Goal: Task Accomplishment & Management: Manage account settings

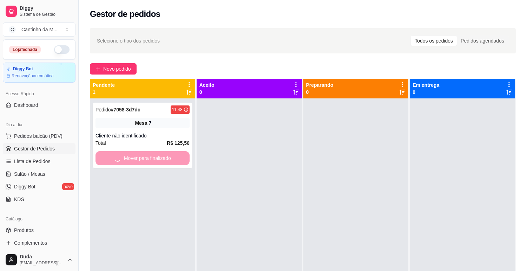
click at [253, 150] on div at bounding box center [249, 233] width 105 height 271
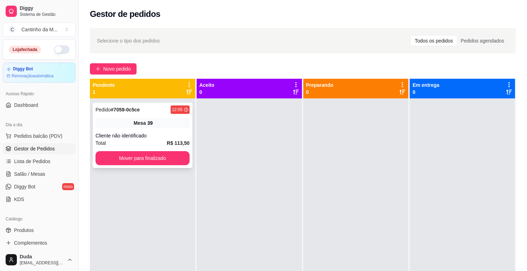
click at [122, 117] on div "Pedido # 7059-0c5ce 12:05 Mesa 39 Cliente não identificado Total R$ 113,50 Move…" at bounding box center [143, 135] width 100 height 65
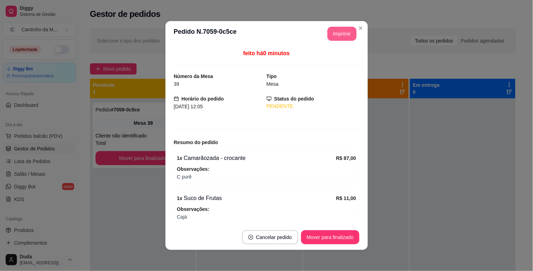
click at [331, 38] on button "Imprimir" at bounding box center [341, 34] width 29 height 14
click at [341, 240] on button "Mover para finalizado" at bounding box center [330, 237] width 58 height 14
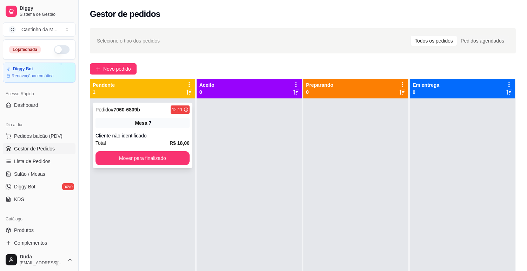
click at [170, 124] on div "Mesa 7" at bounding box center [143, 123] width 94 height 10
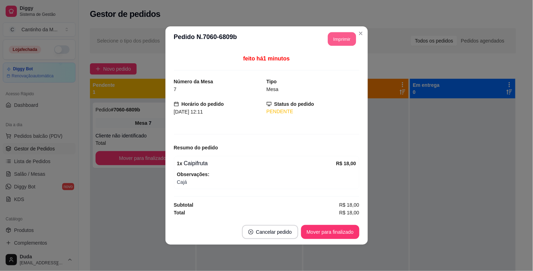
click at [339, 45] on button "Imprimir" at bounding box center [342, 39] width 28 height 14
click at [349, 226] on button "Mover para finalizado" at bounding box center [330, 232] width 57 height 14
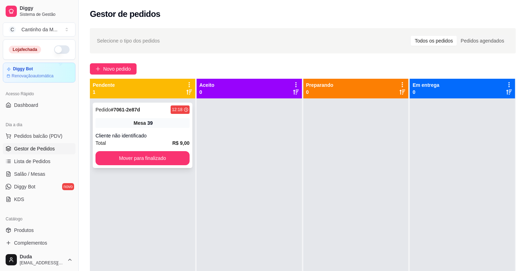
click at [165, 137] on div "Cliente não identificado" at bounding box center [143, 135] width 94 height 7
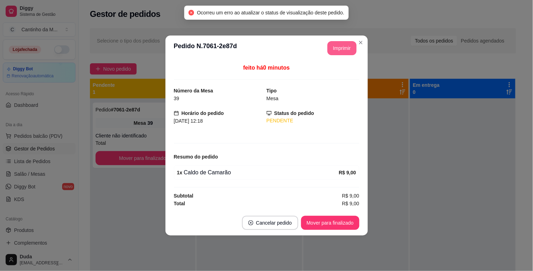
click at [336, 51] on button "Imprimir" at bounding box center [341, 48] width 29 height 14
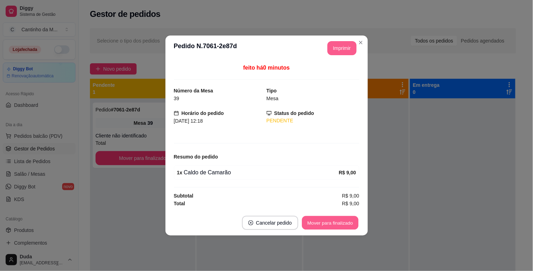
click at [332, 218] on button "Mover para finalizado" at bounding box center [330, 223] width 57 height 14
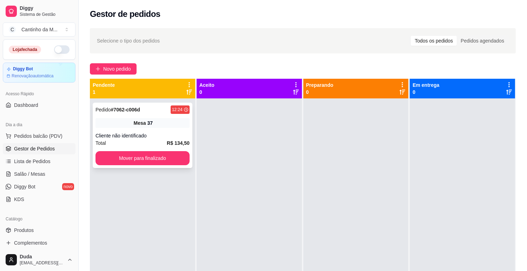
click at [177, 128] on div "Pedido # 7062-c006d 12:24 Mesa 37 Cliente não identificado Total R$ 134,50 Move…" at bounding box center [143, 135] width 100 height 65
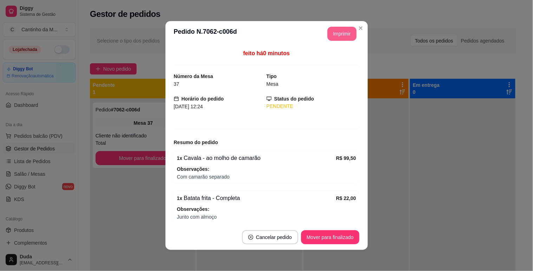
click at [350, 33] on button "Imprimir" at bounding box center [341, 34] width 29 height 14
click at [334, 239] on button "Mover para finalizado" at bounding box center [330, 237] width 57 height 14
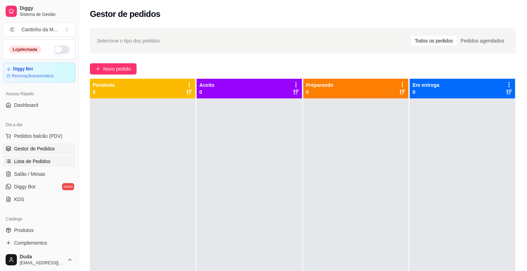
click at [39, 159] on span "Lista de Pedidos" at bounding box center [32, 161] width 37 height 7
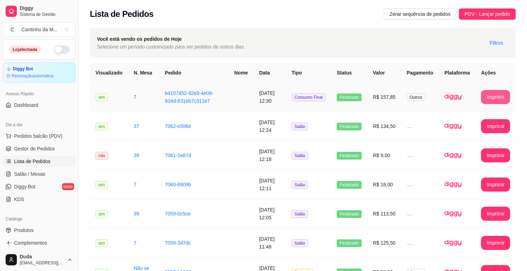
click at [494, 97] on button "Imprimir" at bounding box center [495, 97] width 29 height 14
click at [21, 152] on span "Gestor de Pedidos" at bounding box center [34, 148] width 41 height 7
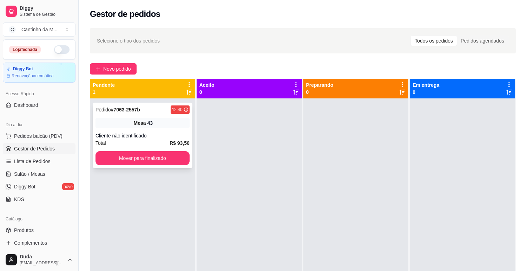
click at [152, 115] on div "Pedido # 7063-2557b 12:40 Mesa 43 Cliente não identificado Total R$ 93,50 Mover…" at bounding box center [143, 135] width 100 height 65
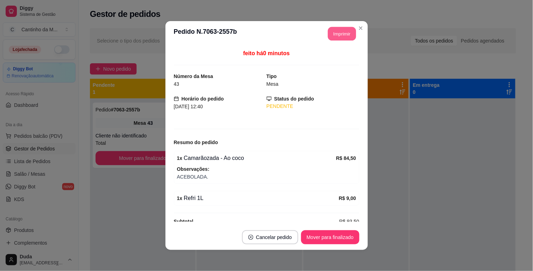
click at [342, 34] on button "Imprimir" at bounding box center [342, 34] width 28 height 14
click at [329, 242] on button "Mover para finalizado" at bounding box center [330, 237] width 58 height 14
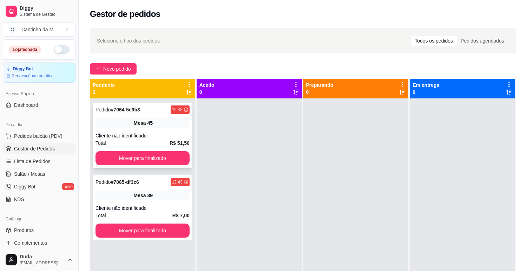
click at [149, 134] on div "Cliente não identificado" at bounding box center [143, 135] width 94 height 7
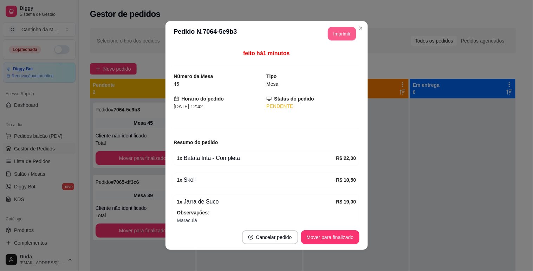
click at [334, 36] on button "Imprimir" at bounding box center [342, 34] width 28 height 14
click at [337, 233] on button "Mover para finalizado" at bounding box center [330, 237] width 57 height 14
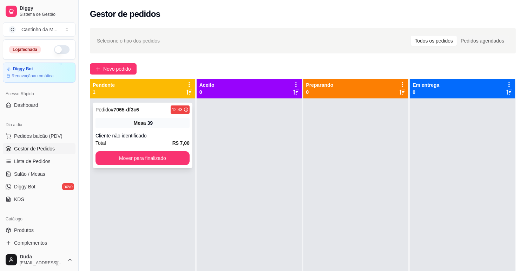
click at [140, 128] on div "Pedido # 7065-df3c6 12:43 Mesa 39 Cliente não identificado Total R$ 7,00 Mover …" at bounding box center [143, 135] width 100 height 65
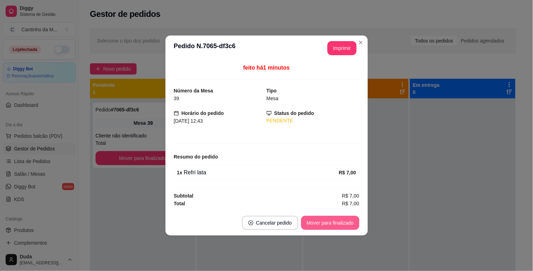
click at [341, 220] on button "Mover para finalizado" at bounding box center [330, 223] width 58 height 14
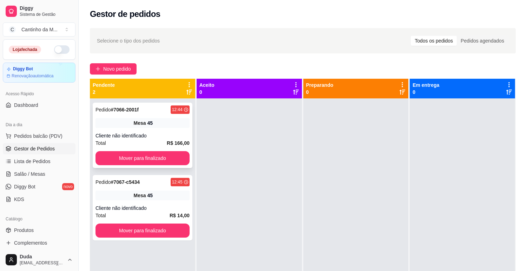
click at [149, 137] on div "Cliente não identificado" at bounding box center [143, 135] width 94 height 7
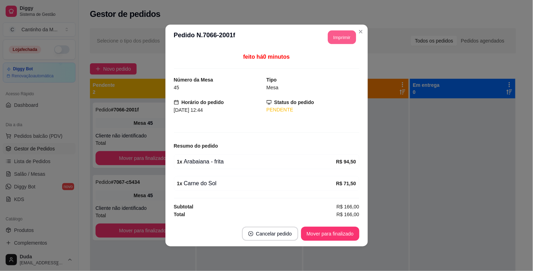
click at [343, 36] on button "Imprimir" at bounding box center [342, 38] width 28 height 14
click at [340, 233] on button "Mover para finalizado" at bounding box center [330, 234] width 58 height 14
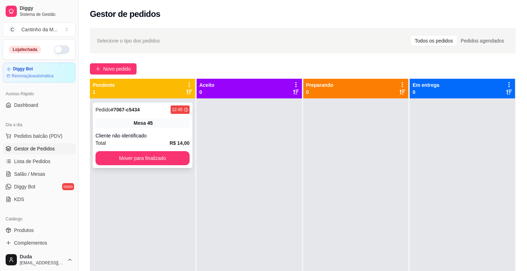
click at [127, 113] on div "Pedido # 7067-c5434" at bounding box center [118, 109] width 44 height 8
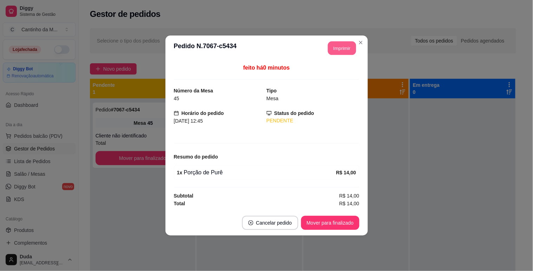
click at [353, 54] on button "Imprimir" at bounding box center [342, 48] width 28 height 14
click at [335, 224] on button "Mover para finalizado" at bounding box center [330, 223] width 57 height 14
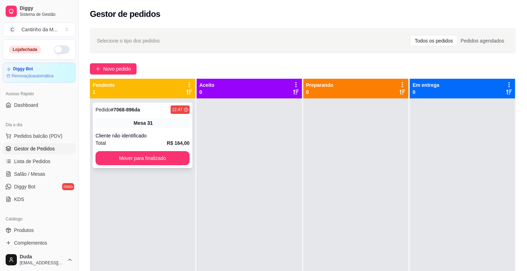
click at [151, 115] on div "Pedido # 7068-896da 12:47 Mesa 31 Cliente não identificado Total R$ 164,00 Move…" at bounding box center [143, 135] width 100 height 65
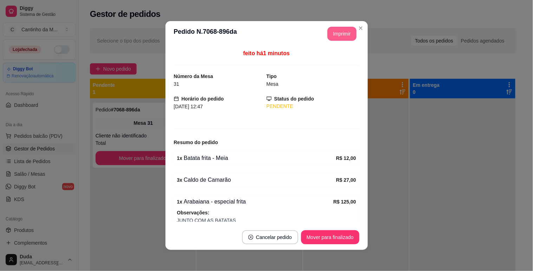
click at [333, 32] on button "Imprimir" at bounding box center [341, 34] width 29 height 14
click at [337, 232] on button "Mover para finalizado" at bounding box center [330, 237] width 58 height 14
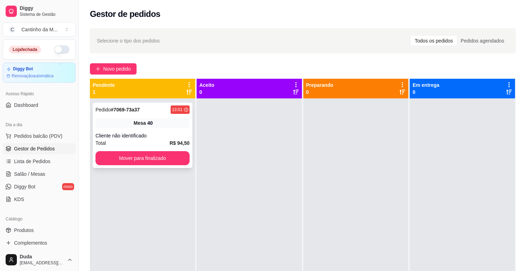
click at [165, 136] on div "Cliente não identificado" at bounding box center [143, 135] width 94 height 7
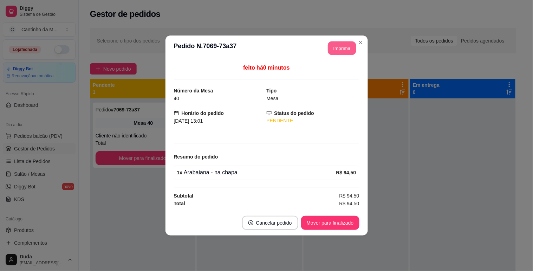
click at [344, 50] on button "Imprimir" at bounding box center [342, 48] width 28 height 14
click at [332, 221] on button "Mover para finalizado" at bounding box center [330, 223] width 58 height 14
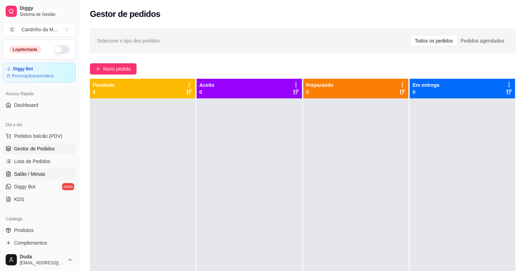
click at [11, 169] on link "Salão / Mesas" at bounding box center [39, 173] width 73 height 11
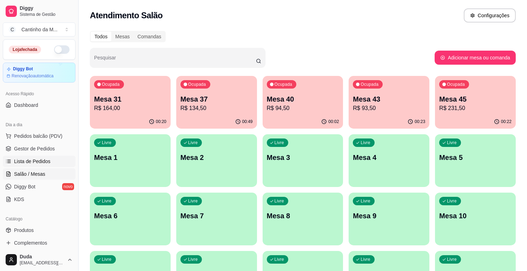
click at [30, 160] on span "Lista de Pedidos" at bounding box center [32, 161] width 37 height 7
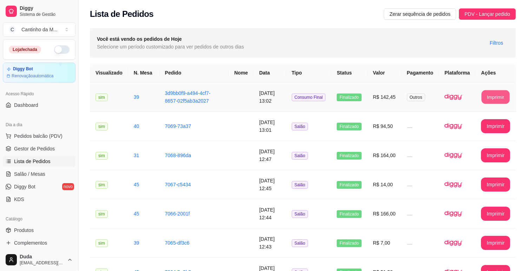
click at [492, 100] on button "Imprimir" at bounding box center [496, 97] width 28 height 14
click at [26, 152] on span "Gestor de Pedidos" at bounding box center [34, 148] width 41 height 7
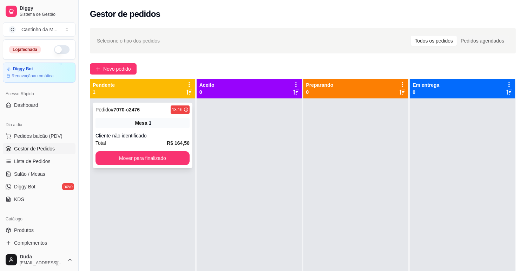
click at [135, 117] on div "Pedido # 7070-c2476 13:16 Mesa 1 Cliente não identificado Total R$ 164,50 Mover…" at bounding box center [143, 135] width 100 height 65
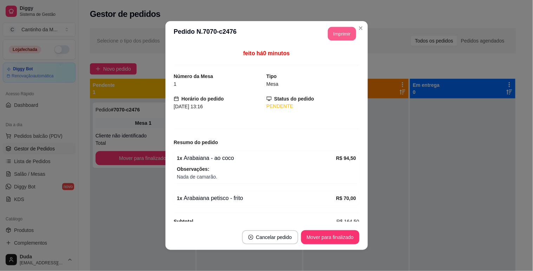
click at [342, 34] on button "Imprimir" at bounding box center [342, 34] width 28 height 14
click at [337, 234] on button "Mover para finalizado" at bounding box center [330, 237] width 58 height 14
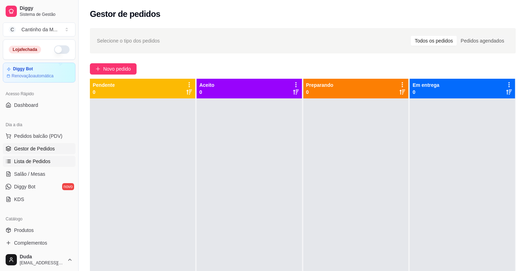
click at [40, 163] on span "Lista de Pedidos" at bounding box center [32, 161] width 37 height 7
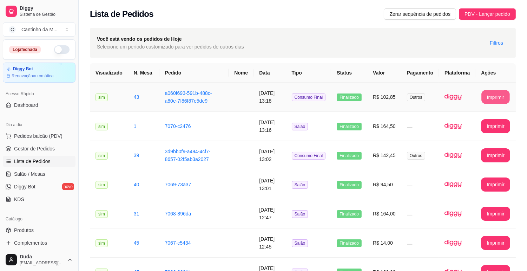
click at [504, 93] on button "Imprimir" at bounding box center [496, 97] width 28 height 14
click at [16, 149] on span "Gestor de Pedidos" at bounding box center [34, 148] width 41 height 7
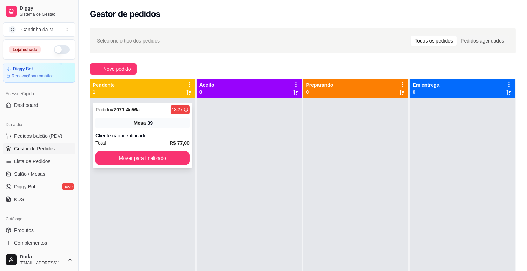
click at [175, 124] on div "Mesa 39" at bounding box center [143, 123] width 94 height 10
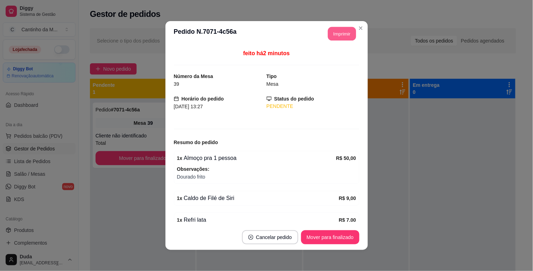
click at [340, 30] on button "Imprimir" at bounding box center [342, 34] width 28 height 14
click at [331, 234] on button "Mover para finalizado" at bounding box center [330, 237] width 57 height 14
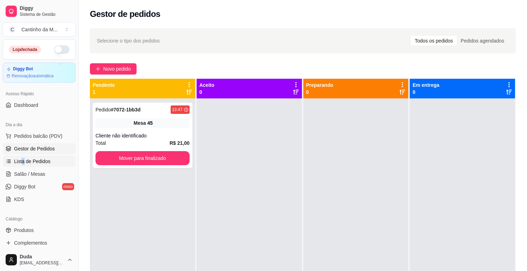
drag, startPoint x: 21, startPoint y: 155, endPoint x: 24, endPoint y: 161, distance: 6.5
click at [24, 161] on ul "Pedidos balcão (PDV) Gestor de Pedidos Lista de Pedidos Salão / Mesas Diggy Bot…" at bounding box center [39, 167] width 73 height 74
click at [24, 161] on span "Lista de Pedidos" at bounding box center [32, 161] width 37 height 7
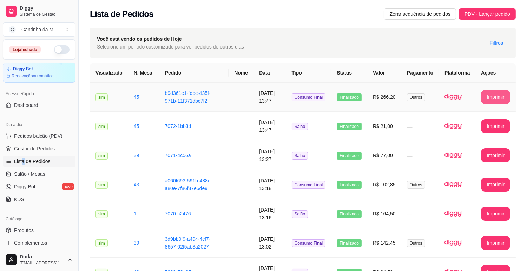
click at [489, 101] on button "Imprimir" at bounding box center [495, 97] width 29 height 14
click at [39, 152] on link "Gestor de Pedidos" at bounding box center [39, 148] width 73 height 11
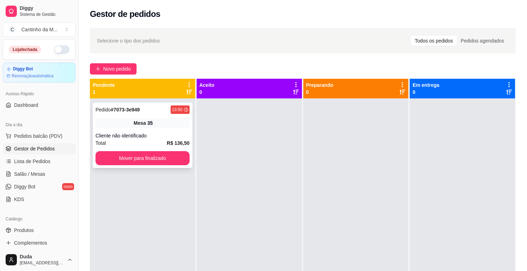
click at [143, 125] on span "Mesa" at bounding box center [140, 122] width 12 height 7
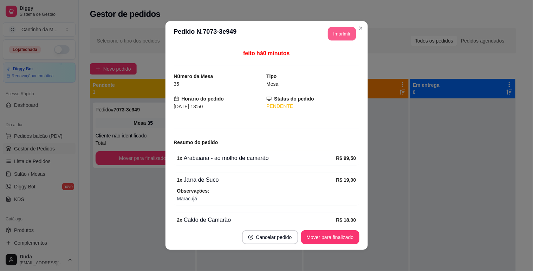
click at [328, 36] on button "Imprimir" at bounding box center [342, 34] width 28 height 14
click at [316, 230] on button "Mover para finalizado" at bounding box center [330, 237] width 57 height 14
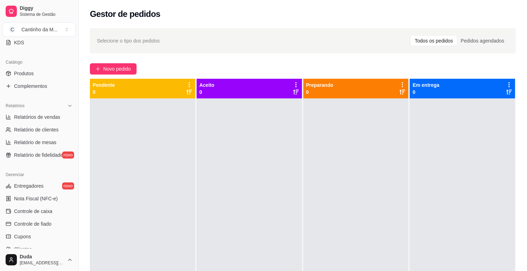
scroll to position [157, 0]
click at [43, 112] on link "Relatórios de vendas" at bounding box center [39, 116] width 73 height 11
select select "ALL"
select select "0"
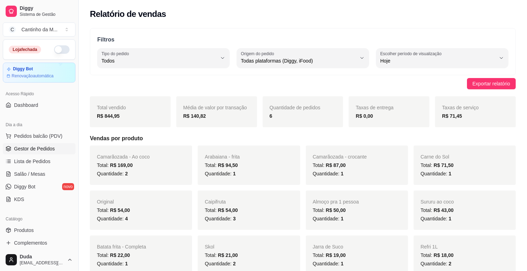
click at [44, 150] on span "Gestor de Pedidos" at bounding box center [34, 148] width 41 height 7
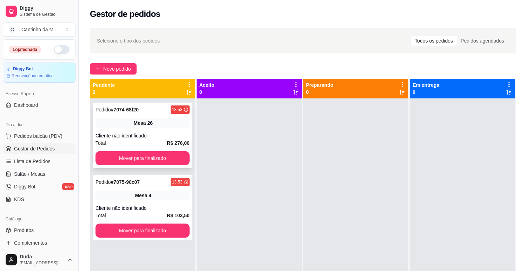
click at [134, 116] on div "Pedido # 7074-68f20 13:53 Mesa 26 Cliente não identificado Total R$ 276,00 Move…" at bounding box center [143, 135] width 100 height 65
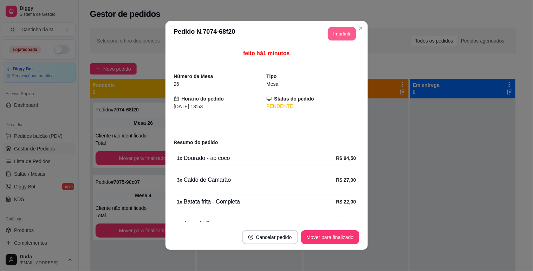
click at [342, 32] on button "Imprimir" at bounding box center [342, 34] width 28 height 14
click at [344, 241] on button "Mover para finalizado" at bounding box center [330, 237] width 57 height 14
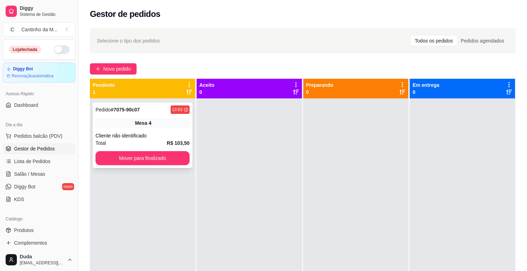
click at [143, 131] on div "Pedido # 7075-90c07 13:53 Mesa 4 Cliente não identificado Total R$ 103,50 Mover…" at bounding box center [143, 135] width 100 height 65
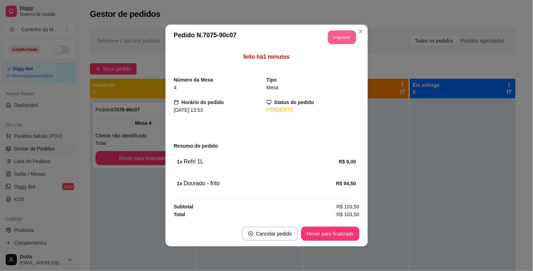
click at [349, 33] on button "Imprimir" at bounding box center [342, 38] width 28 height 14
click at [309, 230] on button "Mover para finalizado" at bounding box center [330, 234] width 57 height 14
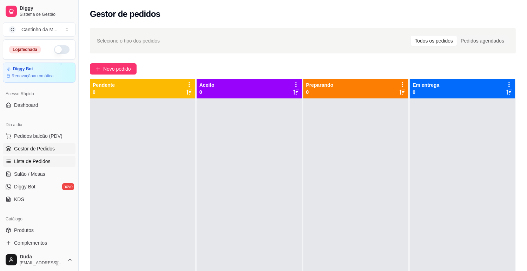
click at [48, 158] on span "Lista de Pedidos" at bounding box center [32, 161] width 37 height 7
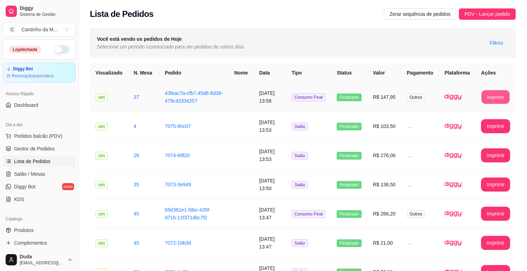
click at [492, 97] on button "Imprimir" at bounding box center [496, 97] width 28 height 14
click at [21, 151] on span "Gestor de Pedidos" at bounding box center [34, 148] width 41 height 7
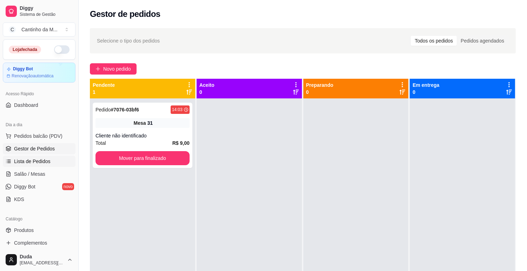
click at [45, 164] on span "Lista de Pedidos" at bounding box center [32, 161] width 37 height 7
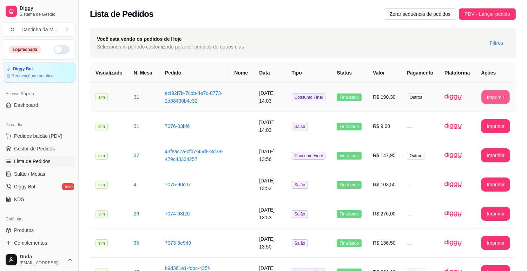
click at [508, 100] on button "Imprimir" at bounding box center [496, 97] width 28 height 14
click at [46, 145] on span "Gestor de Pedidos" at bounding box center [34, 148] width 41 height 7
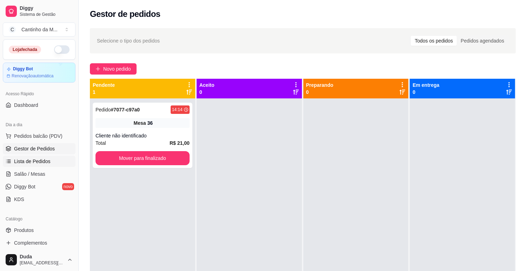
click at [46, 163] on span "Lista de Pedidos" at bounding box center [32, 161] width 37 height 7
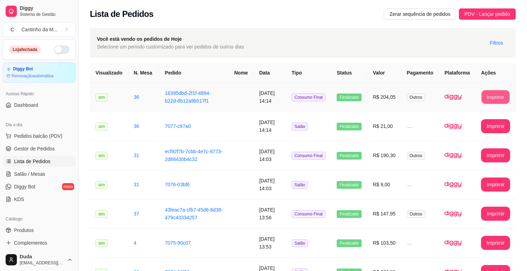
click at [499, 98] on button "Imprimir" at bounding box center [496, 97] width 28 height 14
click at [52, 147] on span "Gestor de Pedidos" at bounding box center [34, 148] width 41 height 7
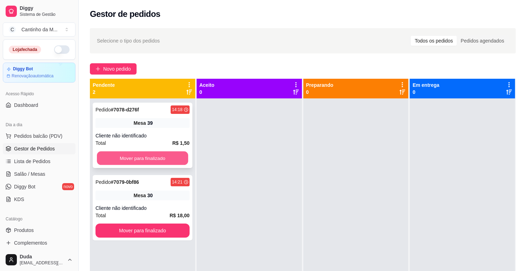
click at [180, 151] on button "Mover para finalizado" at bounding box center [142, 158] width 91 height 14
click at [265, 132] on div at bounding box center [249, 233] width 105 height 271
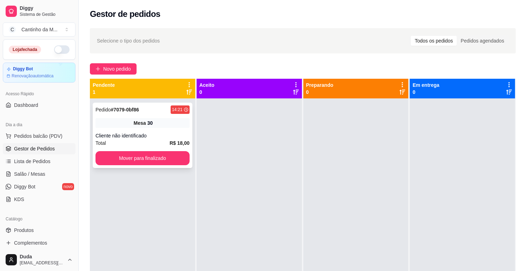
click at [152, 138] on div "Cliente não identificado" at bounding box center [143, 135] width 94 height 7
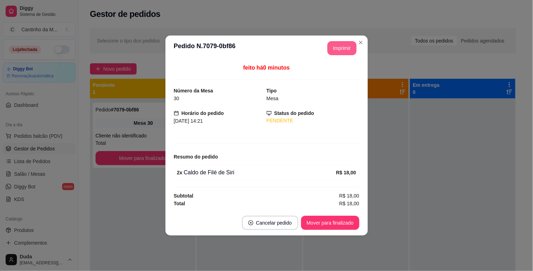
click at [343, 44] on button "Imprimir" at bounding box center [341, 48] width 29 height 14
click at [331, 221] on button "Mover para finalizado" at bounding box center [330, 223] width 58 height 14
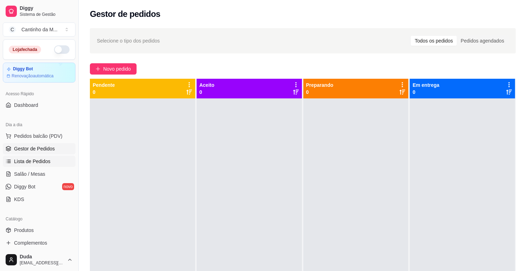
click at [16, 166] on link "Lista de Pedidos" at bounding box center [39, 161] width 73 height 11
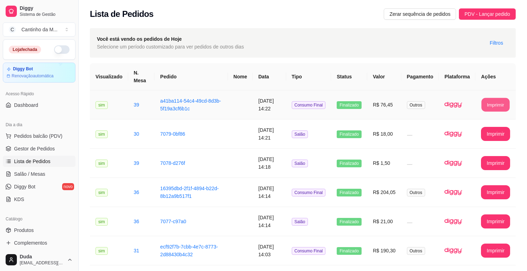
click at [483, 100] on button "Imprimir" at bounding box center [496, 105] width 28 height 14
click at [48, 148] on span "Gestor de Pedidos" at bounding box center [34, 148] width 41 height 7
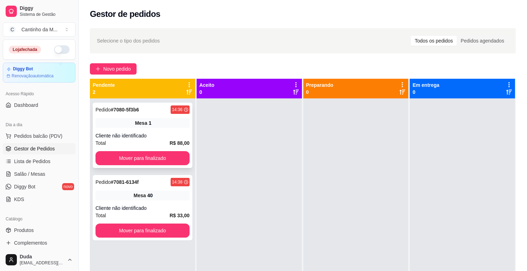
click at [176, 122] on div "Mesa 1" at bounding box center [143, 123] width 94 height 10
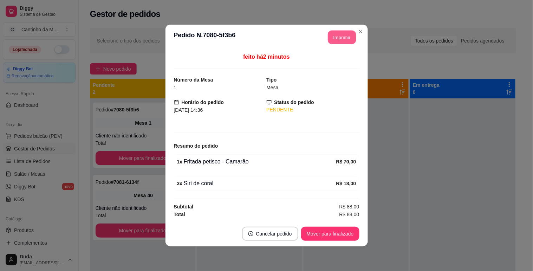
click at [334, 33] on button "Imprimir" at bounding box center [342, 38] width 28 height 14
click at [333, 230] on button "Mover para finalizado" at bounding box center [330, 234] width 57 height 14
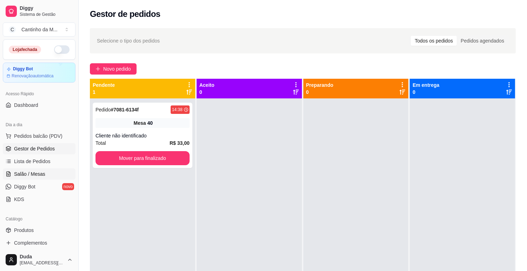
click at [27, 171] on span "Salão / Mesas" at bounding box center [29, 173] width 31 height 7
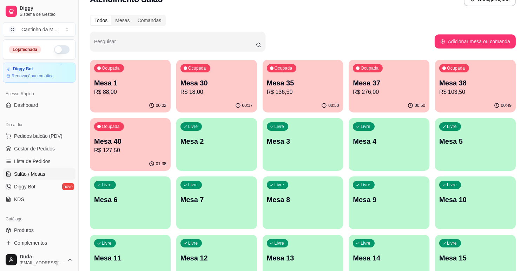
scroll to position [11, 0]
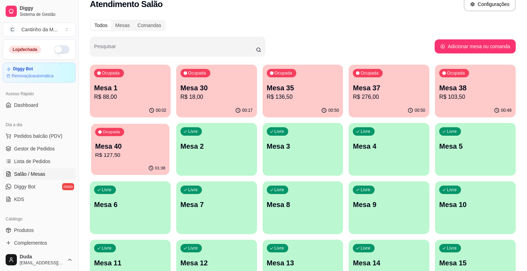
click at [131, 151] on p "R$ 127,50" at bounding box center [130, 155] width 70 height 8
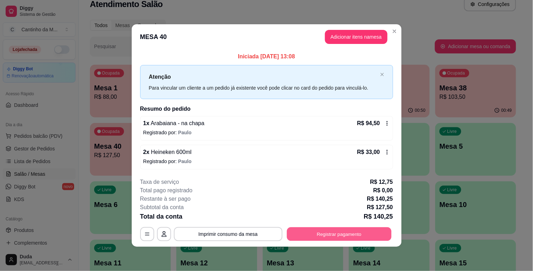
click at [312, 230] on button "Registrar pagamento" at bounding box center [339, 234] width 105 height 14
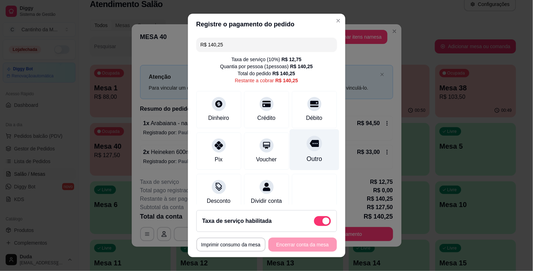
click at [306, 156] on div "Outro" at bounding box center [313, 158] width 15 height 9
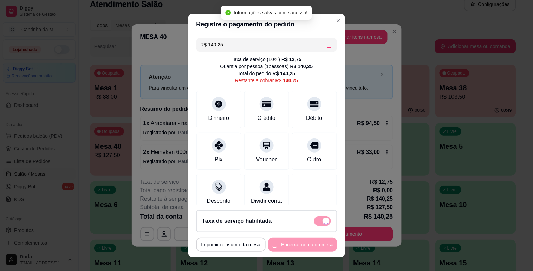
type input "R$ 0,00"
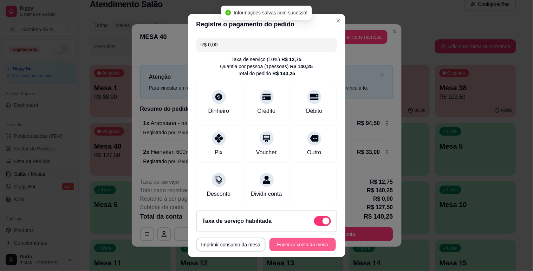
click at [300, 242] on button "Encerrar conta da mesa" at bounding box center [302, 245] width 66 height 14
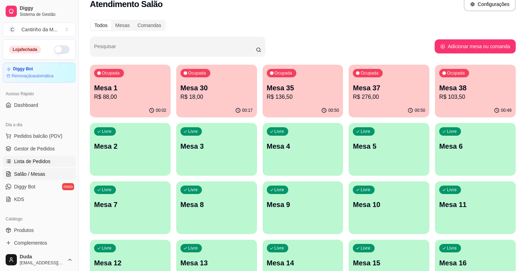
click at [39, 164] on span "Lista de Pedidos" at bounding box center [32, 161] width 37 height 7
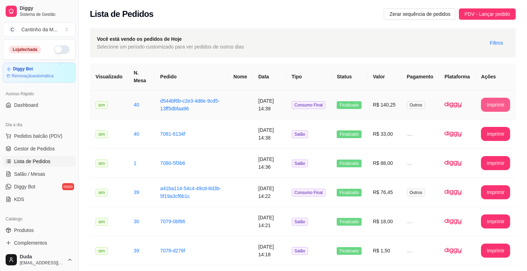
click at [490, 104] on button "Imprimir" at bounding box center [495, 105] width 29 height 14
click at [40, 147] on span "Gestor de Pedidos" at bounding box center [34, 148] width 41 height 7
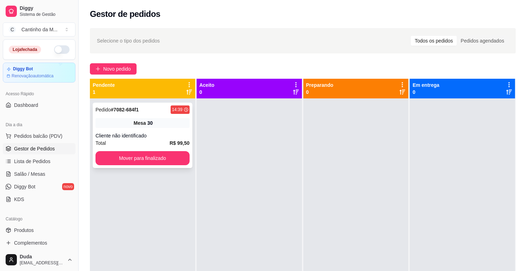
click at [139, 133] on div "Cliente não identificado" at bounding box center [143, 135] width 94 height 7
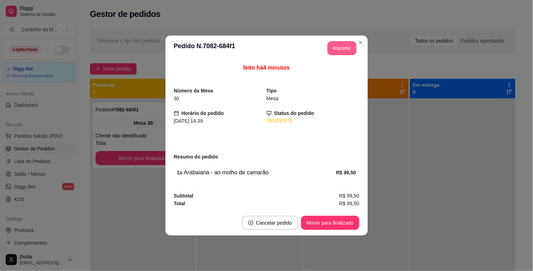
click at [342, 48] on button "Imprimir" at bounding box center [341, 48] width 29 height 14
click at [345, 225] on button "Mover para finalizado" at bounding box center [330, 223] width 58 height 14
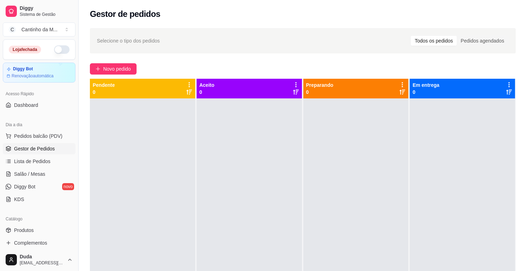
click at [20, 164] on span "Lista de Pedidos" at bounding box center [32, 161] width 37 height 7
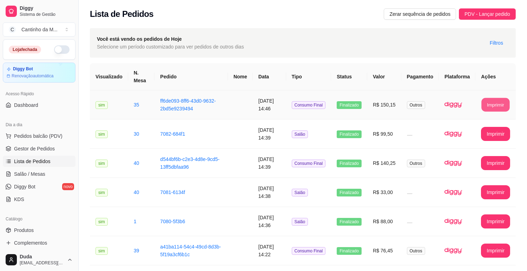
click at [489, 106] on button "Imprimir" at bounding box center [496, 105] width 28 height 14
click at [43, 150] on span "Gestor de Pedidos" at bounding box center [34, 148] width 41 height 7
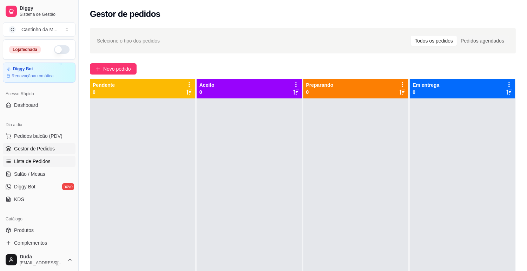
click at [43, 160] on span "Lista de Pedidos" at bounding box center [32, 161] width 37 height 7
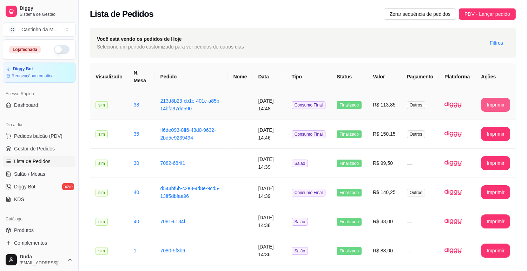
click at [499, 106] on button "Imprimir" at bounding box center [495, 105] width 29 height 14
click at [24, 149] on span "Gestor de Pedidos" at bounding box center [34, 148] width 41 height 7
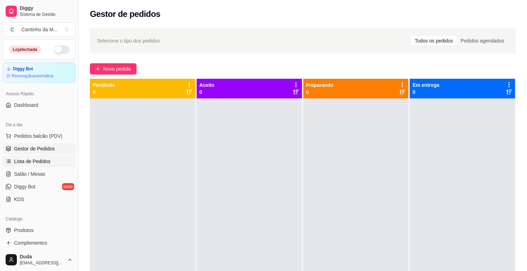
click at [25, 162] on span "Lista de Pedidos" at bounding box center [32, 161] width 37 height 7
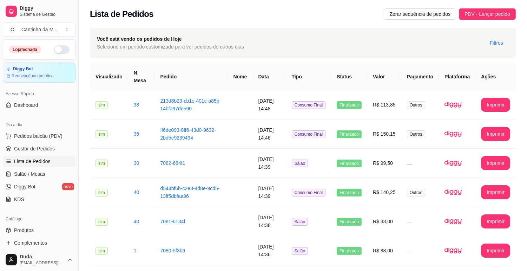
click at [25, 162] on span "Lista de Pedidos" at bounding box center [32, 161] width 37 height 7
